Goal: Information Seeking & Learning: Learn about a topic

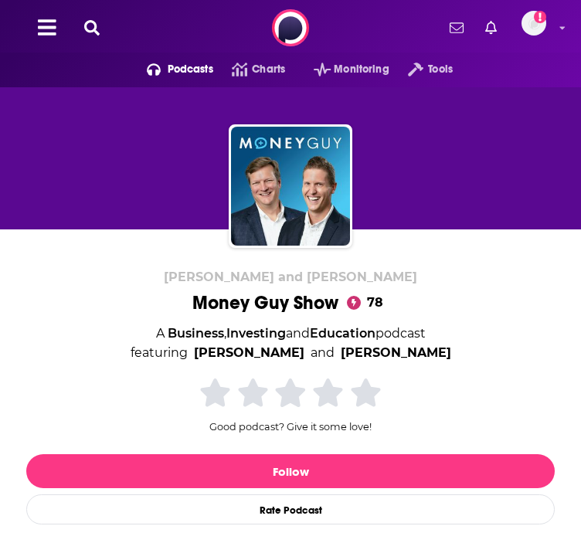
click at [0, 0] on span "Podcasts" at bounding box center [0, 0] width 0 height 0
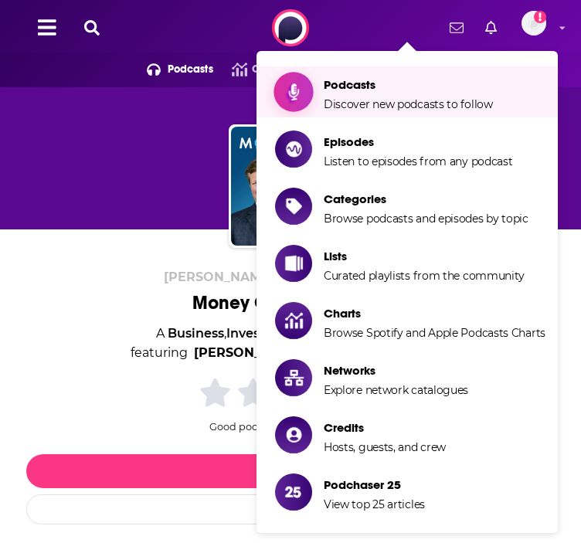
click at [323, 100] on span "Discover new podcasts to follow" at bounding box center [407, 104] width 169 height 14
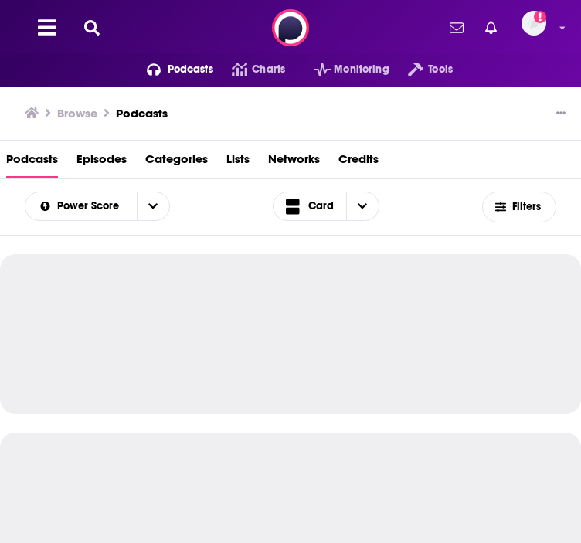
click at [0, 0] on input "List Search Input" at bounding box center [0, 0] width 0 height 0
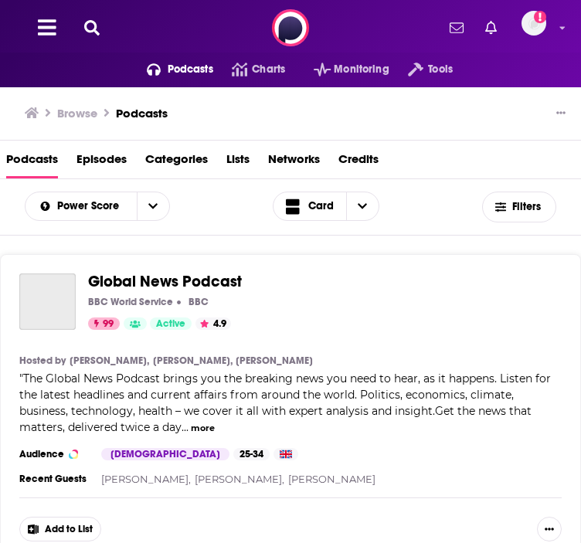
type input "pm happy hour"
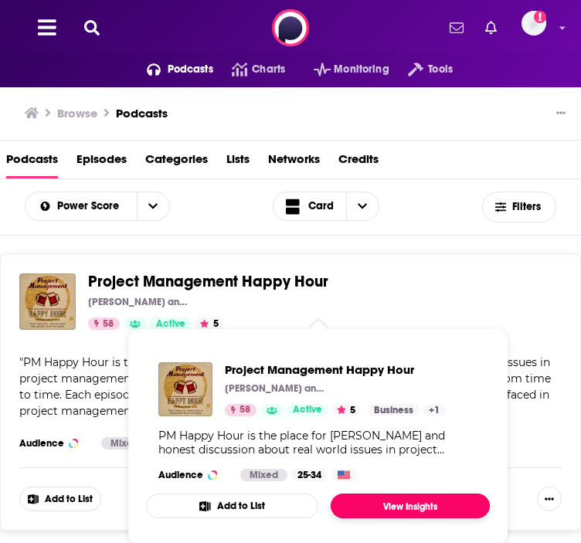
click at [407, 503] on link "View Insights" at bounding box center [409, 505] width 159 height 25
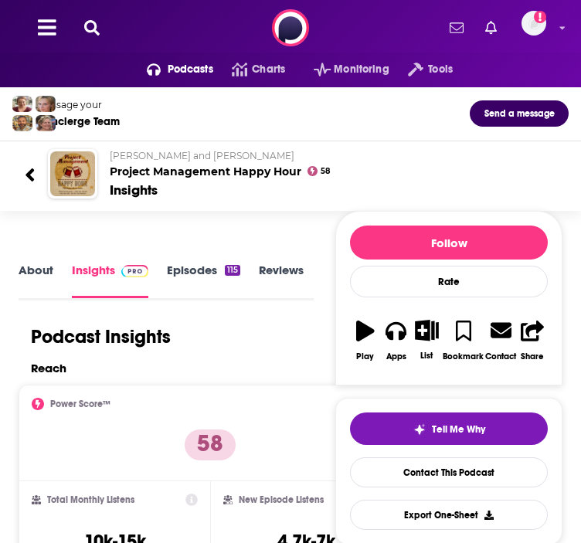
click at [171, 296] on link "Episodes 115" at bounding box center [203, 279] width 73 height 35
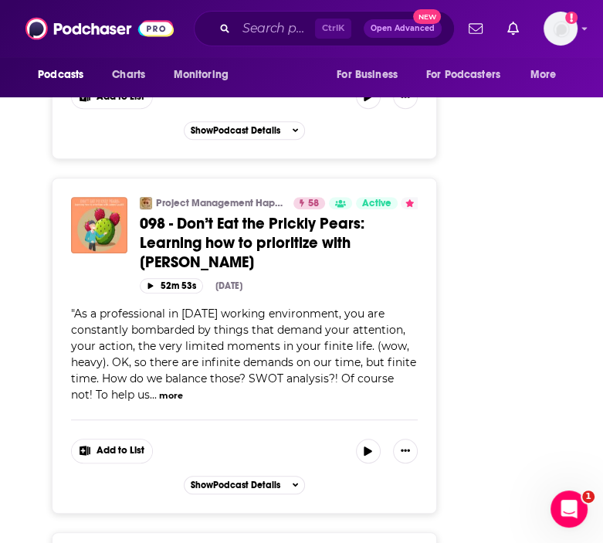
scroll to position [3397, 0]
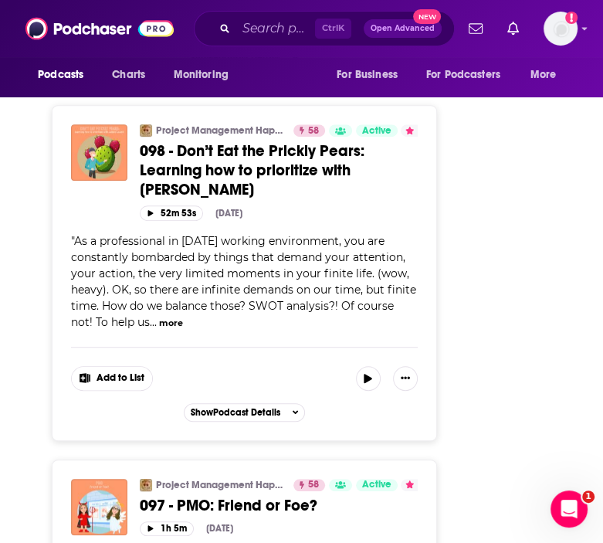
click at [159, 317] on button "more" at bounding box center [171, 323] width 24 height 13
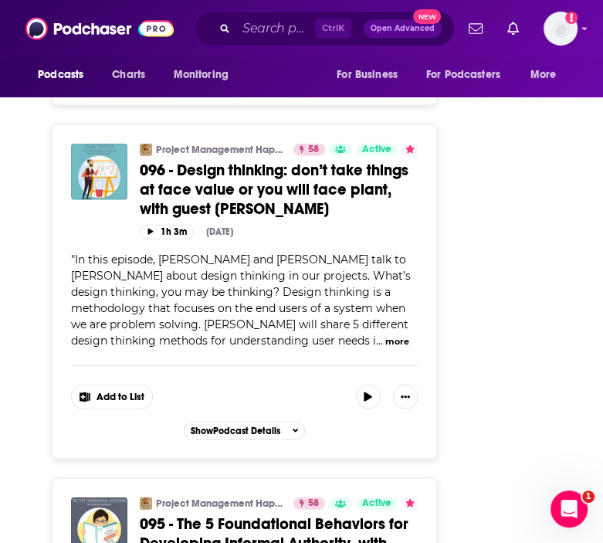
scroll to position [4786, 0]
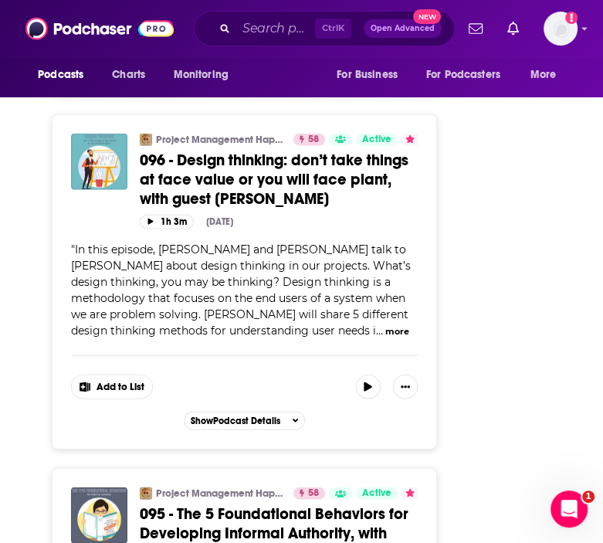
click at [385, 325] on button "more" at bounding box center [397, 331] width 24 height 13
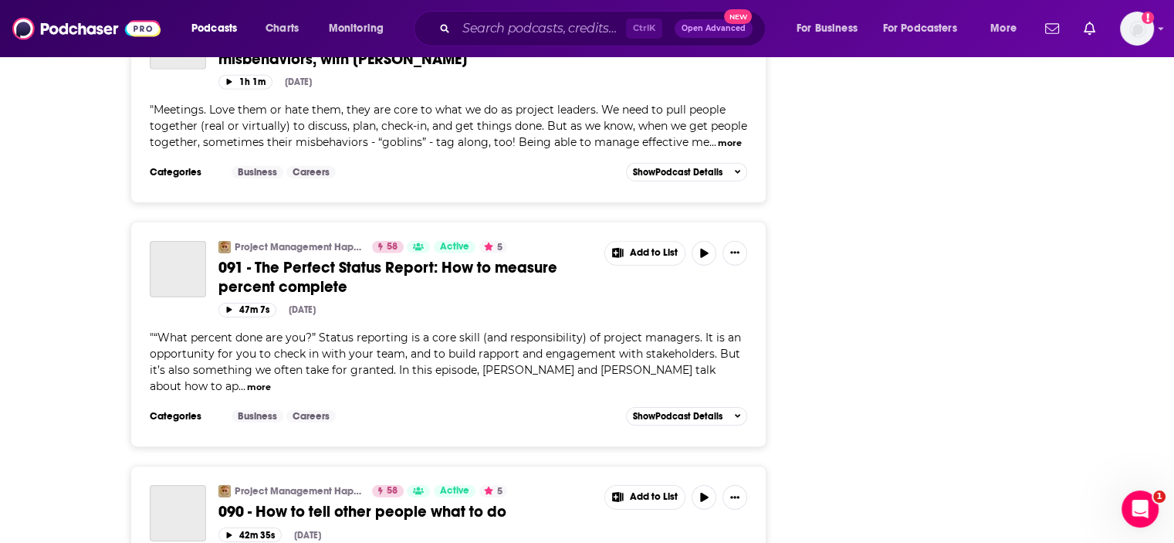
scroll to position [4940, 0]
